Goal: Communication & Community: Answer question/provide support

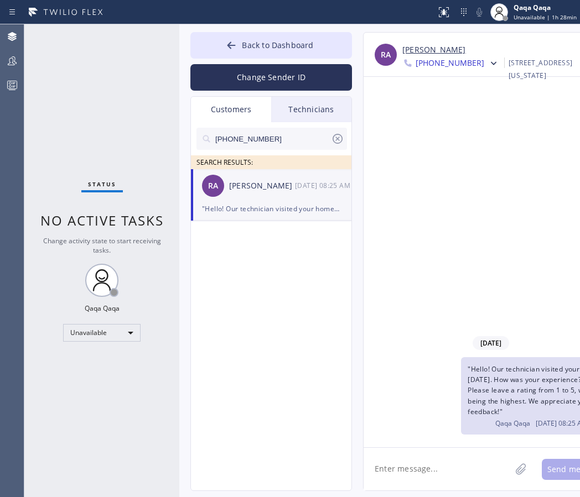
click at [334, 137] on icon at bounding box center [337, 138] width 13 height 13
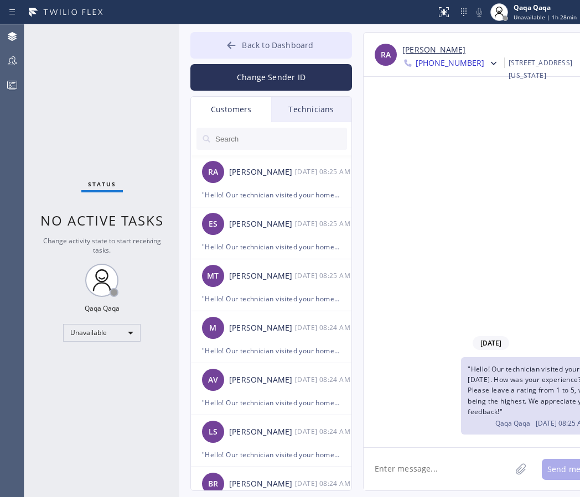
click at [238, 44] on div at bounding box center [231, 46] width 13 height 13
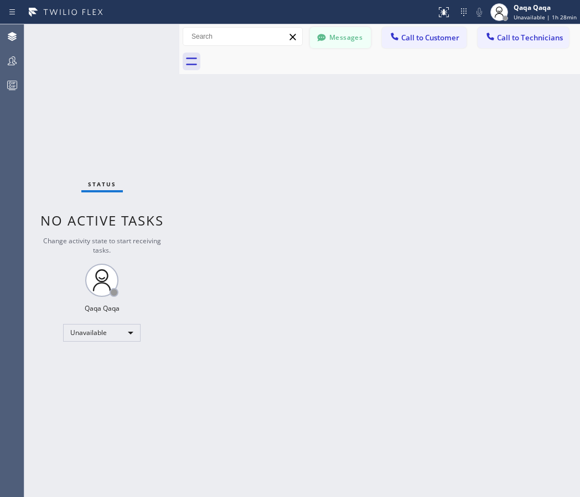
click at [342, 39] on button "Messages" at bounding box center [340, 37] width 61 height 21
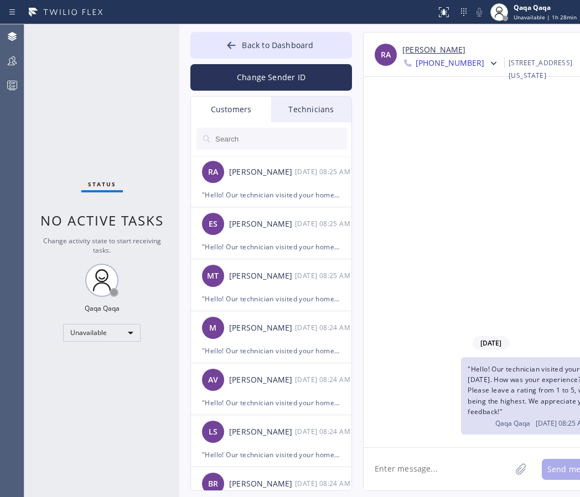
click at [233, 110] on div "Customers" at bounding box center [231, 109] width 80 height 25
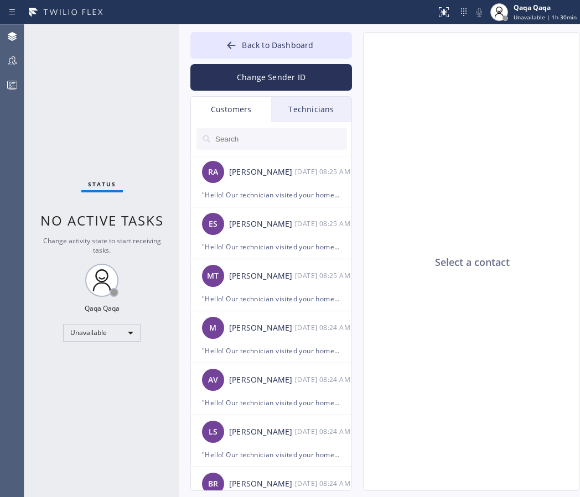
click at [237, 147] on input "text" at bounding box center [280, 139] width 133 height 22
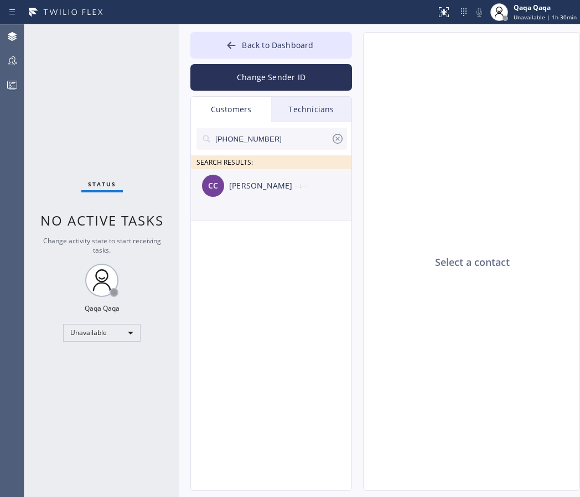
click at [256, 192] on div "[PERSON_NAME]" at bounding box center [262, 186] width 66 height 13
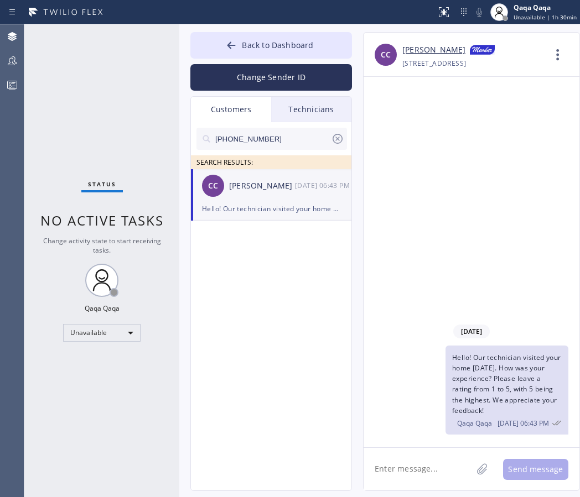
click at [257, 202] on div "Hello! Our technician visited your home [DATE]. How was your experience? Please…" at bounding box center [271, 208] width 138 height 13
click at [396, 470] on textarea at bounding box center [417, 469] width 108 height 43
paste textarea "Hello! Our technician visited your home [DATE]. How was your experience? Please…"
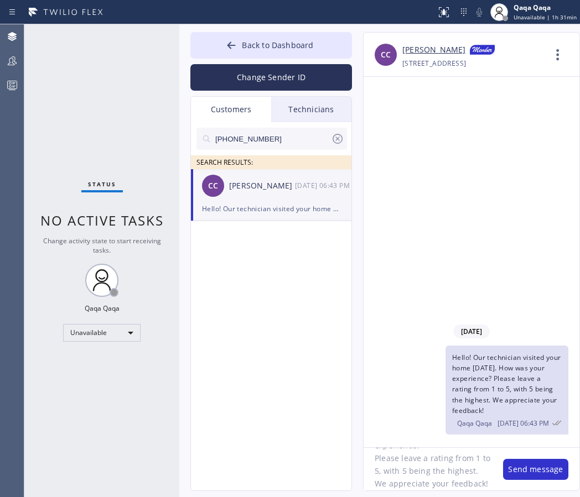
type textarea "Hello! Our technician visited your home [DATE]. How was your experience? Please…"
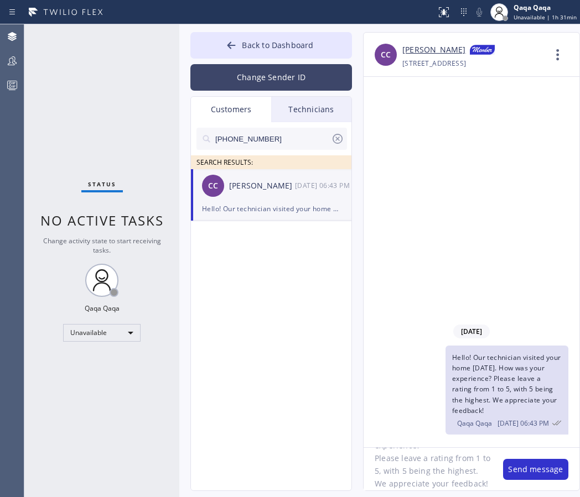
click at [275, 82] on button "Change Sender ID" at bounding box center [271, 77] width 162 height 27
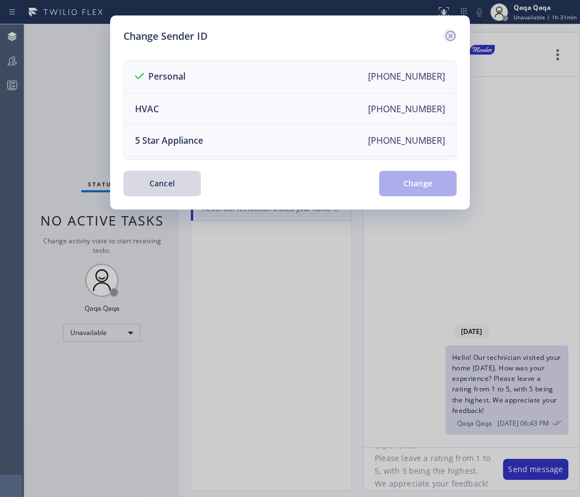
click at [451, 39] on icon at bounding box center [450, 35] width 13 height 13
